Goal: Transaction & Acquisition: Purchase product/service

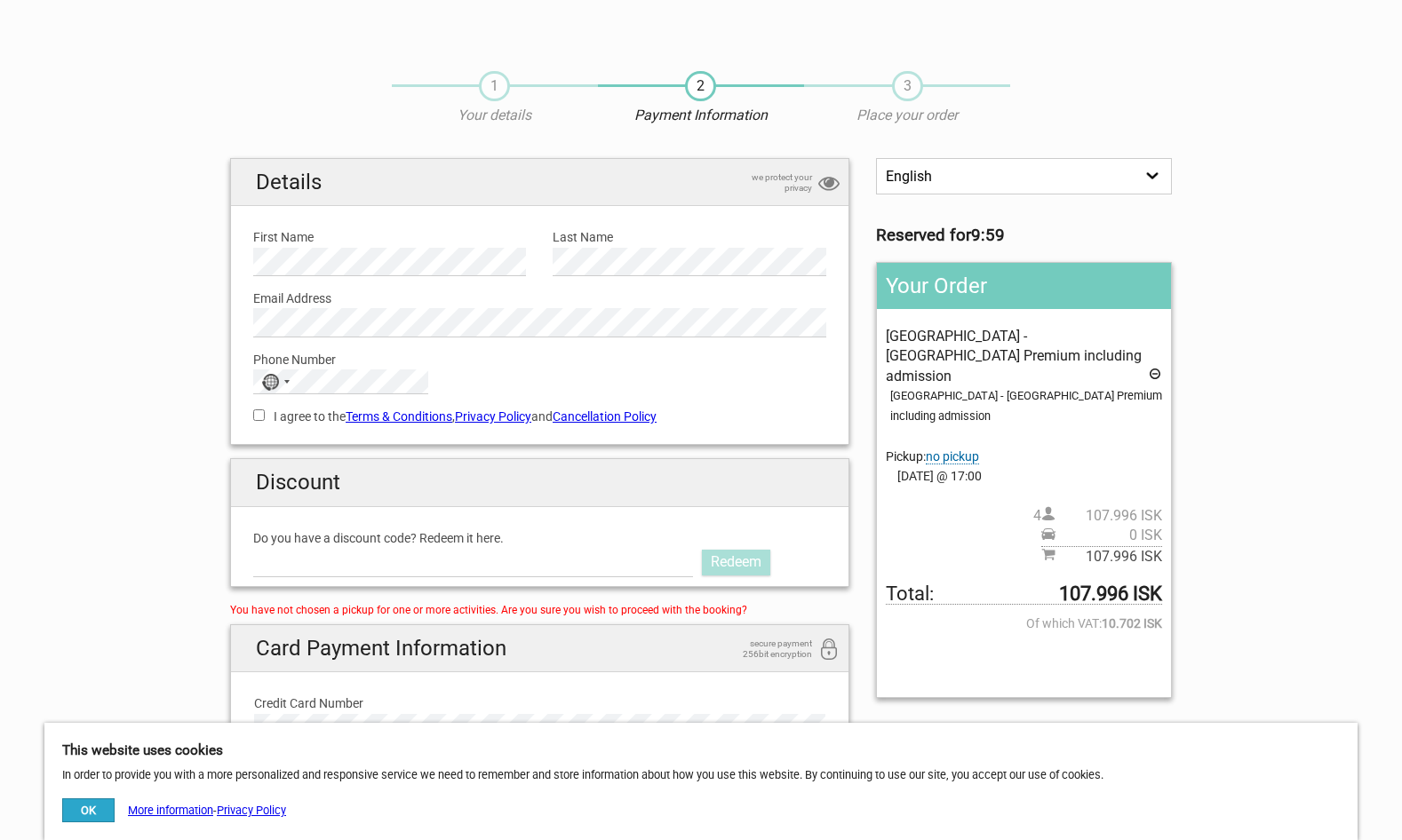
scroll to position [10, 0]
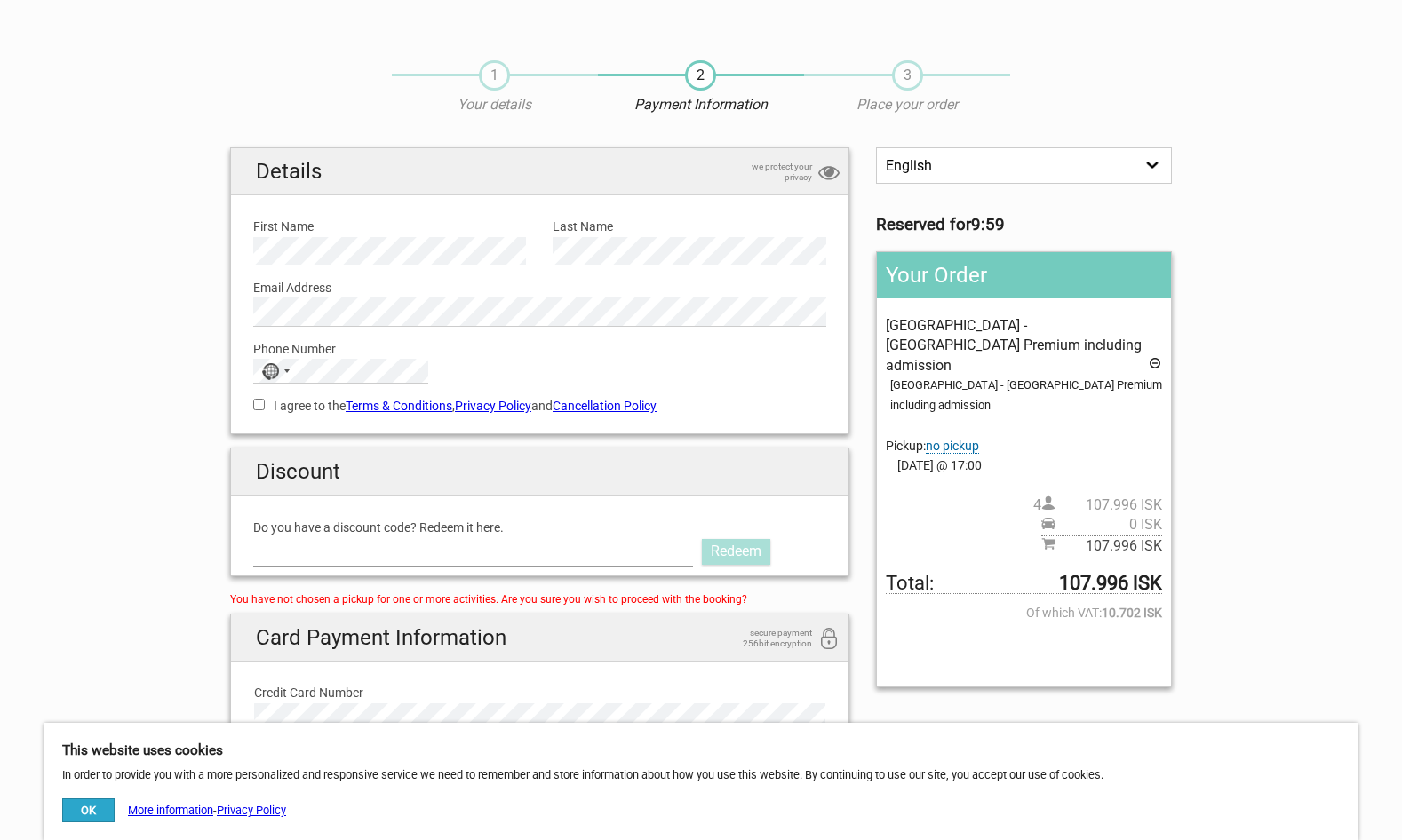
click at [524, 546] on input "Do you have a discount code? Redeem it here." at bounding box center [472, 551] width 439 height 28
paste input "AURORAPASS2025"
type input "AURORAPASS2025"
click at [759, 542] on link "Redeem" at bounding box center [736, 551] width 69 height 24
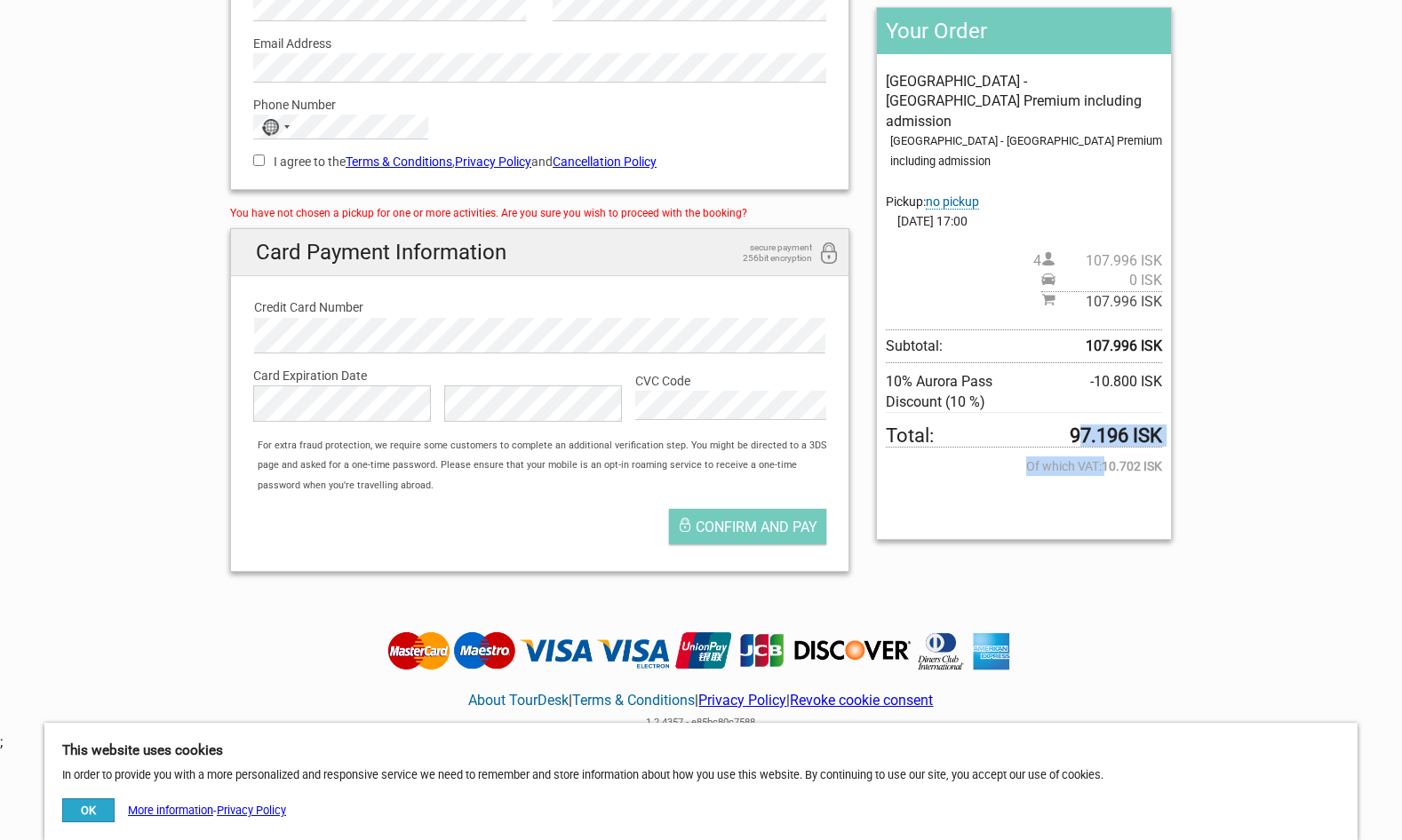
drag, startPoint x: 1073, startPoint y: 388, endPoint x: 1170, endPoint y: 404, distance: 98.3
click at [1170, 404] on div "Your Order [GEOGRAPHIC_DATA] Premium including admission [GEOGRAPHIC_DATA] Prem…" at bounding box center [1024, 275] width 295 height 534
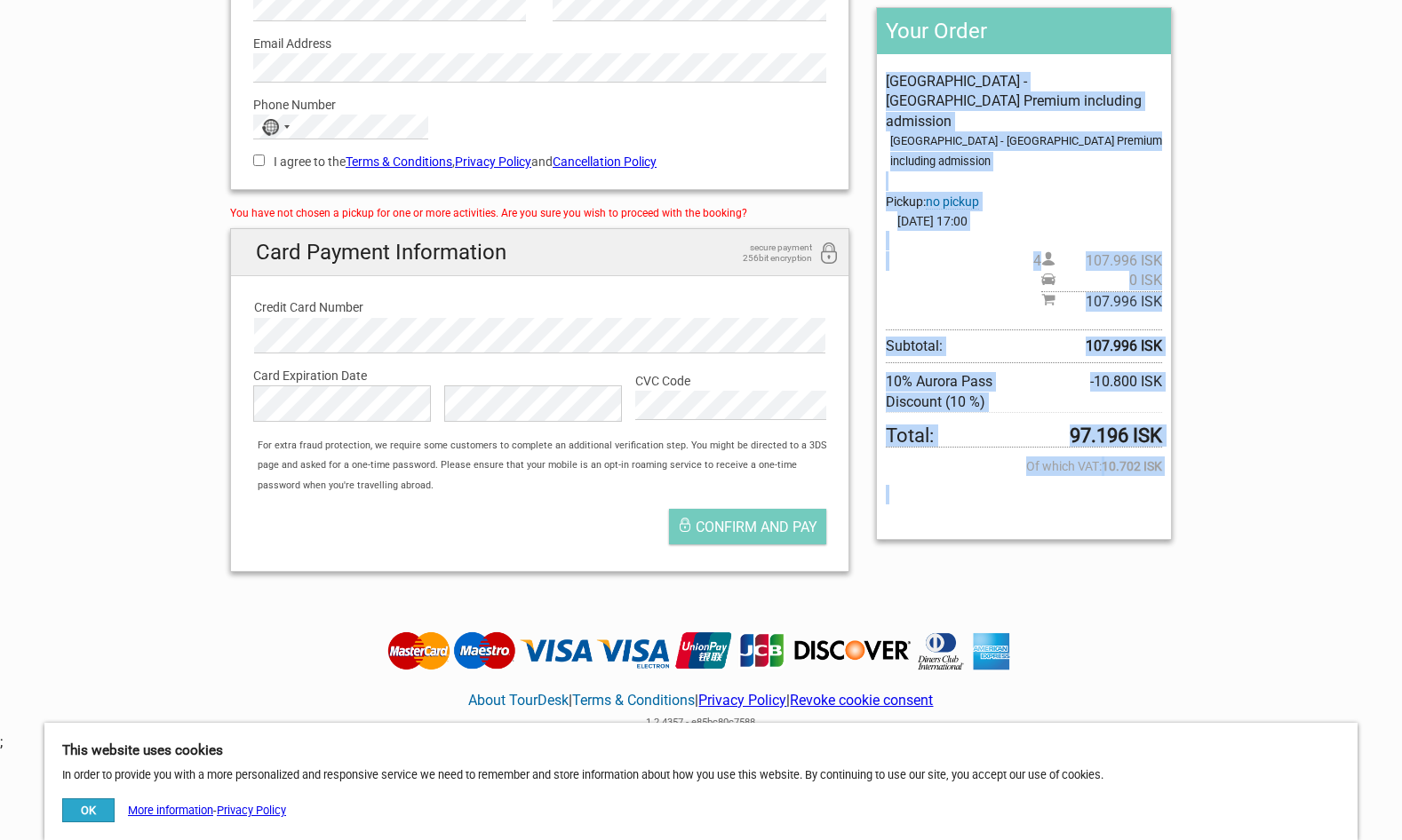
drag, startPoint x: 1170, startPoint y: 458, endPoint x: 887, endPoint y: 81, distance: 471.4
click at [887, 81] on div "Your Order Reykjavík - Blue Lagoon Premium including admission Reykjavík - Blue…" at bounding box center [1024, 275] width 295 height 534
copy div "Reykjavík - Blue Lagoon Premium including admission Reykjavík - Blue Lagoon Pre…"
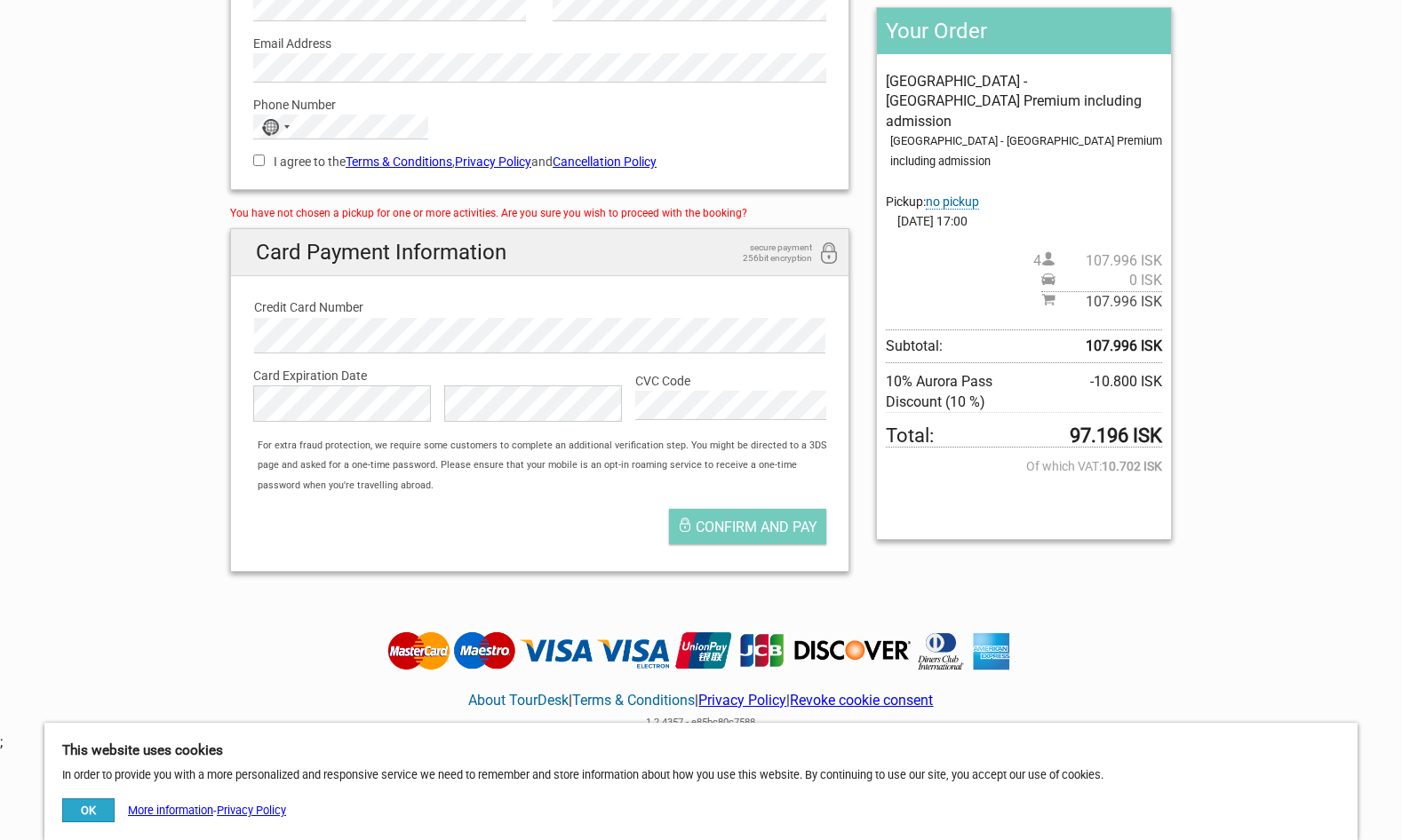
drag, startPoint x: 426, startPoint y: 556, endPoint x: 467, endPoint y: 542, distance: 43.3
click at [426, 556] on div "Card Payment Information secure payment 256bit encryption Credit Card Number Ca…" at bounding box center [540, 400] width 619 height 343
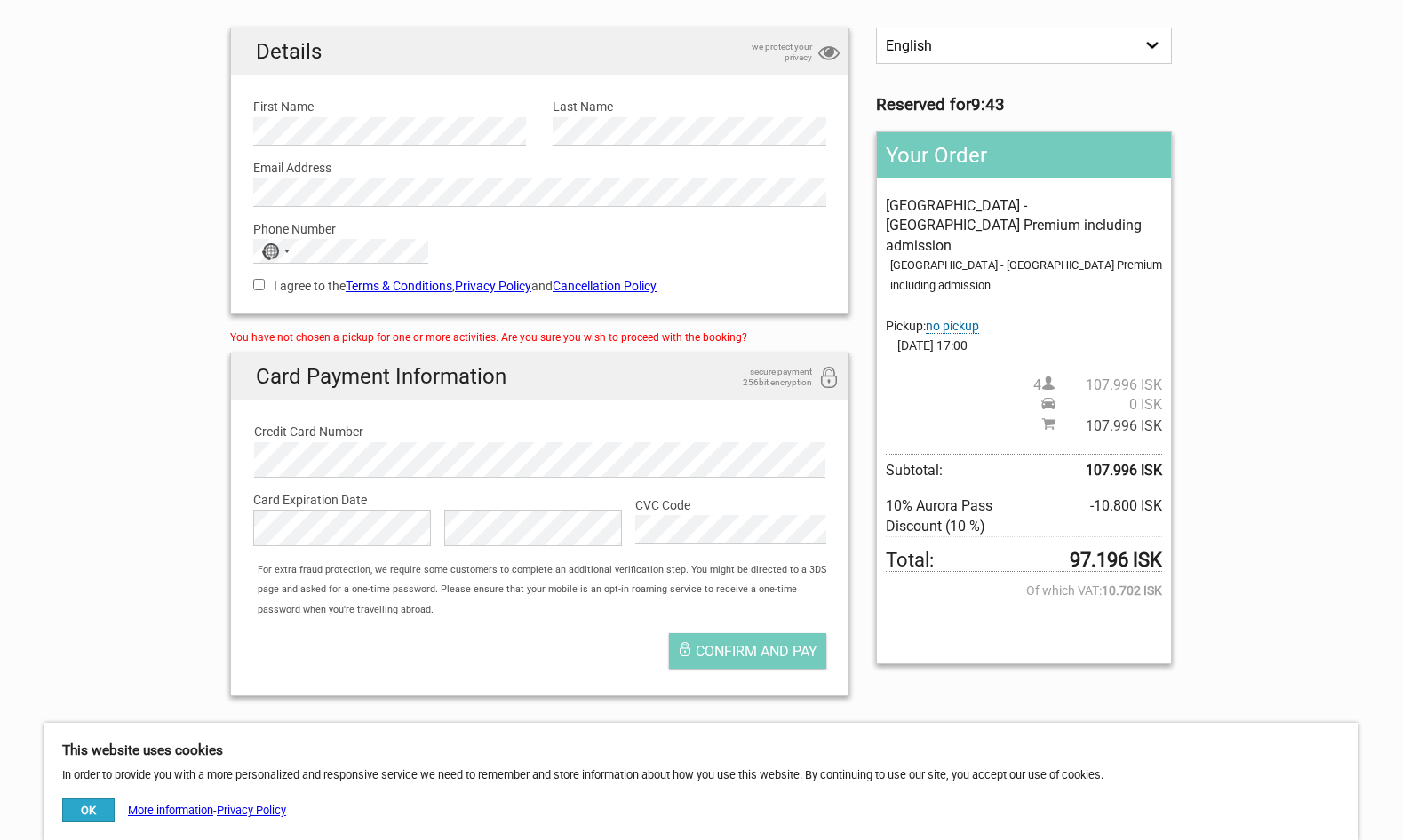
scroll to position [135, 0]
